Goal: Task Accomplishment & Management: Use online tool/utility

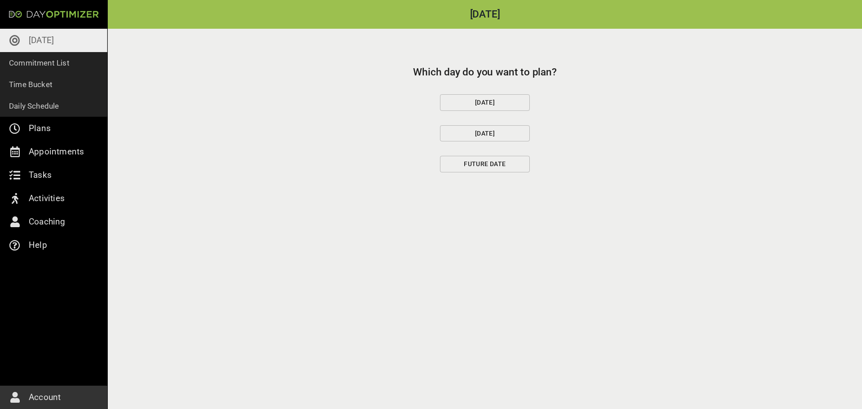
click at [483, 107] on span "[DATE]" at bounding box center [484, 102] width 74 height 11
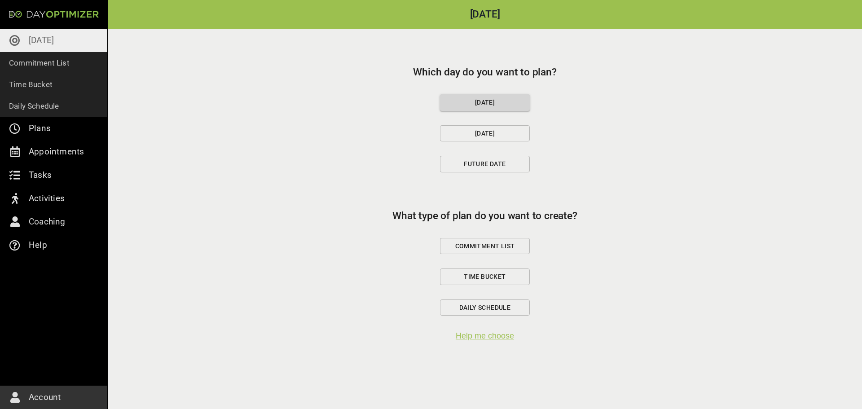
click at [512, 248] on span "Commitment List" at bounding box center [484, 246] width 74 height 11
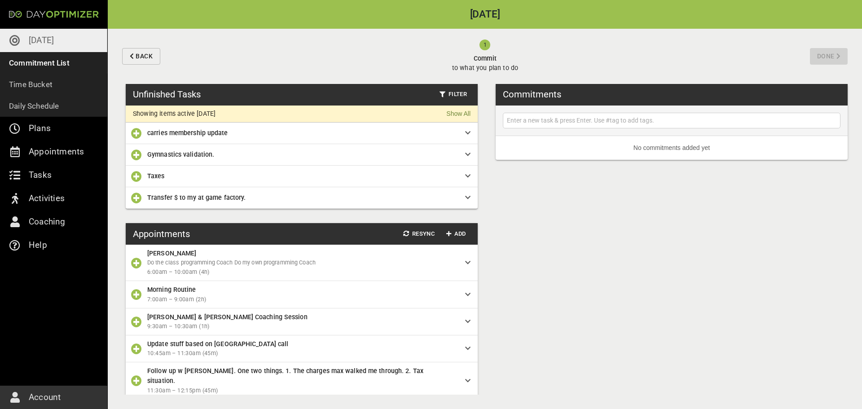
click at [137, 132] on icon "button" at bounding box center [136, 133] width 11 height 11
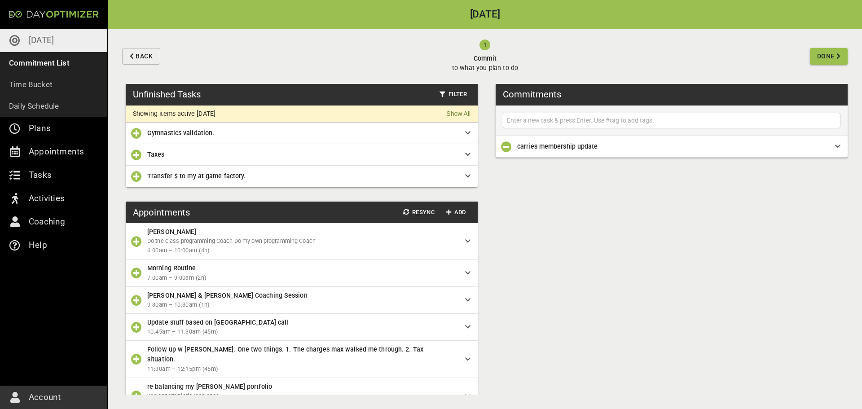
click at [137, 156] on icon "button" at bounding box center [136, 154] width 11 height 11
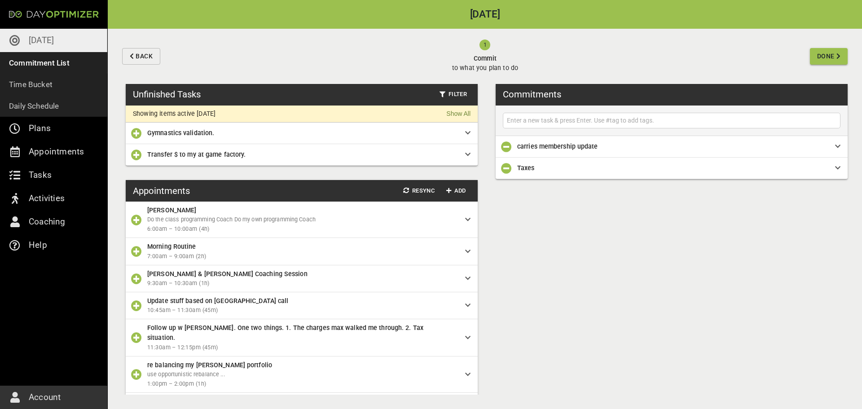
click at [136, 159] on icon "button" at bounding box center [136, 154] width 11 height 11
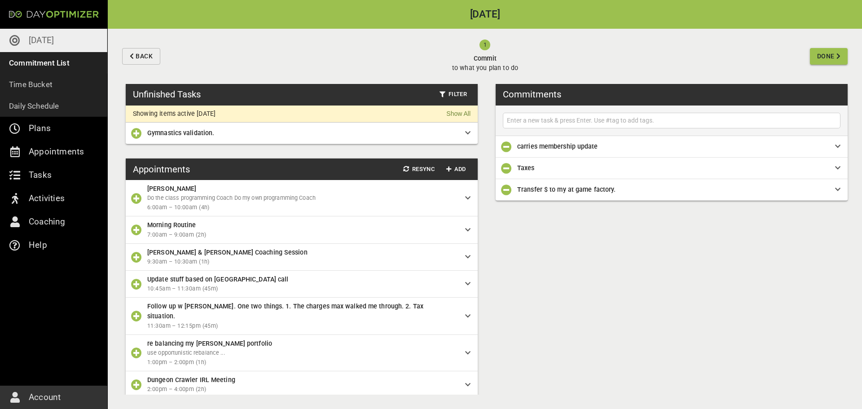
click at [136, 258] on icon "button" at bounding box center [136, 257] width 11 height 11
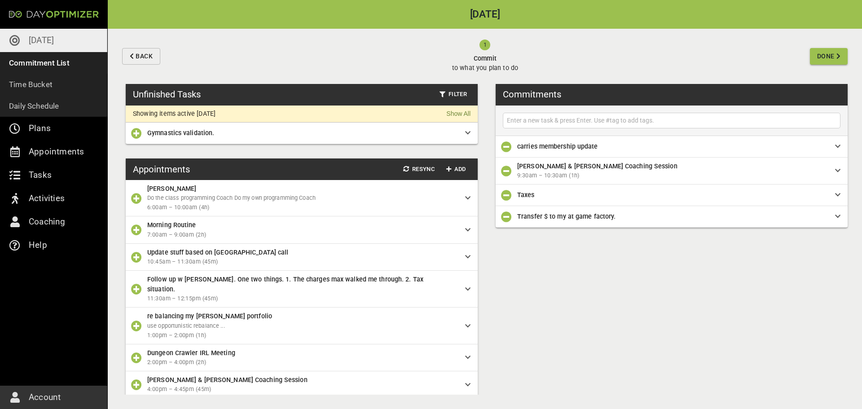
click at [134, 285] on icon "button" at bounding box center [136, 289] width 11 height 11
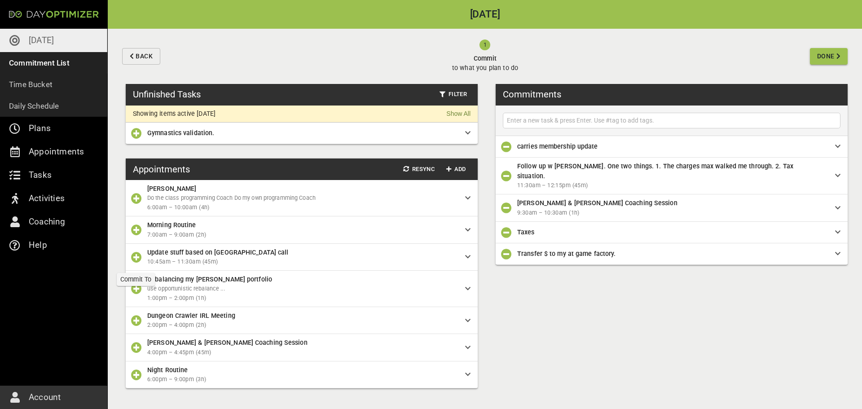
click at [141, 260] on icon "button" at bounding box center [136, 257] width 11 height 11
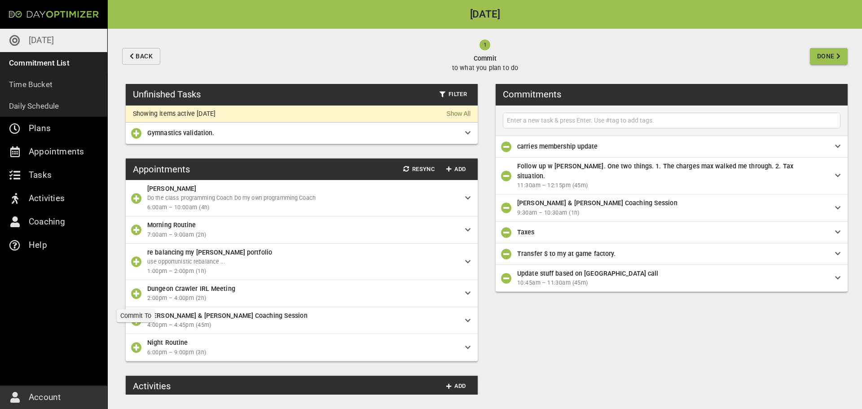
click at [138, 292] on icon "button" at bounding box center [136, 293] width 11 height 11
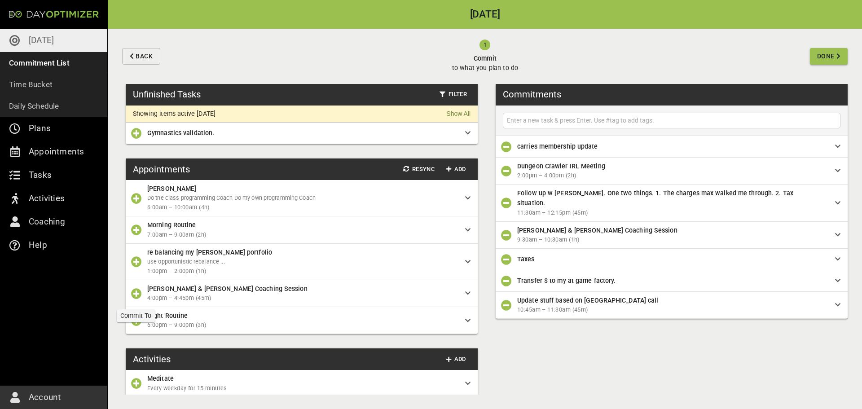
click at [138, 292] on icon "button" at bounding box center [136, 293] width 11 height 11
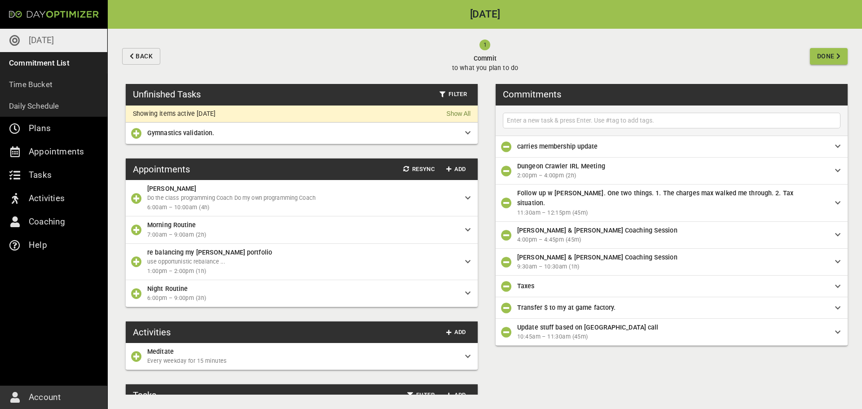
click at [829, 61] on span "Done" at bounding box center [826, 56] width 18 height 11
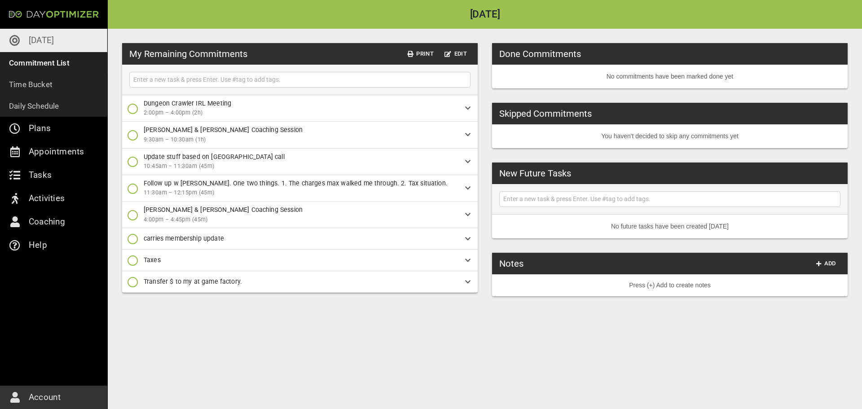
click at [315, 81] on input "text" at bounding box center [299, 79] width 337 height 11
type input "updater BSops website"
